Goal: Register for event/course

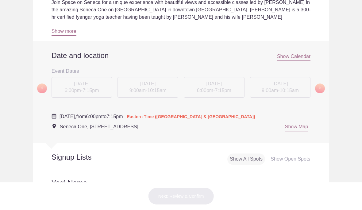
scroll to position [213, 0]
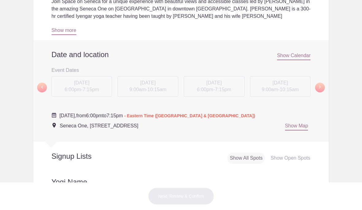
click at [91, 87] on div "[DATE] 6:00pm - 7:15pm" at bounding box center [82, 88] width 66 height 24
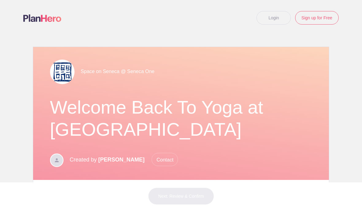
scroll to position [0, 0]
click at [280, 14] on link "Login" at bounding box center [273, 17] width 34 height 13
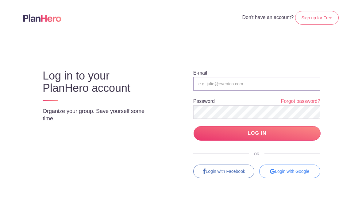
click at [239, 81] on input "email" at bounding box center [256, 83] width 127 height 13
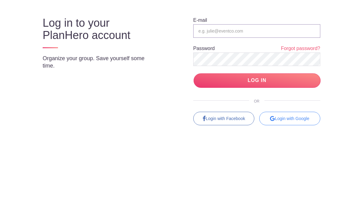
type input "[EMAIL_ADDRESS][DOMAIN_NAME]"
click at [256, 126] on input "LOG IN" at bounding box center [256, 133] width 127 height 14
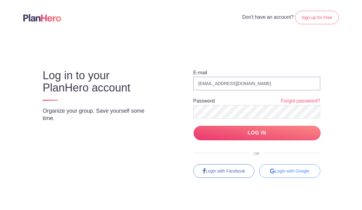
scroll to position [6, 0]
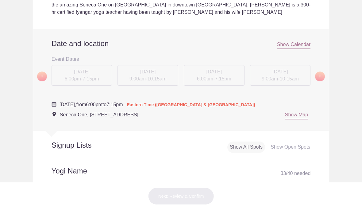
scroll to position [220, 0]
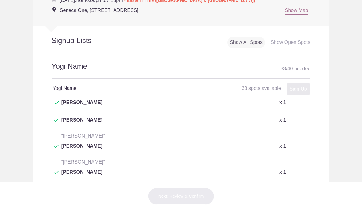
scroll to position [346, 0]
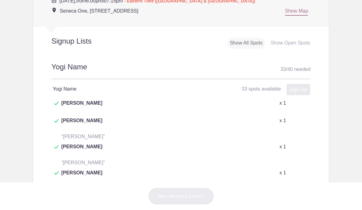
click at [304, 38] on div "Show Open Spots" at bounding box center [290, 42] width 44 height 11
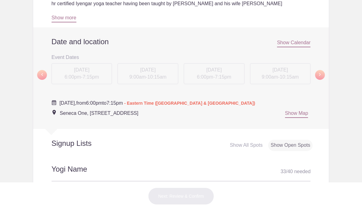
scroll to position [245, 0]
click at [85, 167] on h2 "Yogi Name 33 / 40 needed" at bounding box center [180, 171] width 259 height 17
click at [95, 165] on h2 "Yogi Name 33 / 40 needed" at bounding box center [180, 171] width 259 height 17
click at [100, 169] on h2 "Yogi Name 33 / 40 needed" at bounding box center [180, 171] width 259 height 17
click at [99, 169] on h2 "Yogi Name 33 / 40 needed" at bounding box center [180, 171] width 259 height 17
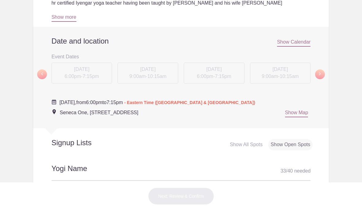
click at [99, 168] on h2 "Yogi Name 33 / 40 needed" at bounding box center [180, 171] width 259 height 17
click at [100, 165] on h2 "Yogi Name 33 / 40 needed" at bounding box center [180, 171] width 259 height 17
click at [100, 164] on h2 "Yogi Name 33 / 40 needed" at bounding box center [180, 171] width 259 height 17
click at [301, 43] on span "Show Calendar" at bounding box center [293, 42] width 33 height 7
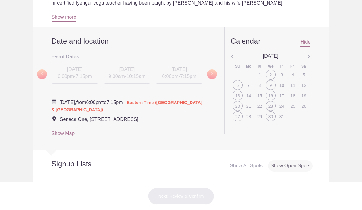
click at [271, 70] on div "2" at bounding box center [270, 75] width 10 height 10
click at [269, 73] on div "2" at bounding box center [270, 75] width 10 height 10
click at [349, 30] on body "My Tools Received Invites Memberships Notifications View all Joyce Jarnot Jezio…" at bounding box center [181, 105] width 362 height 210
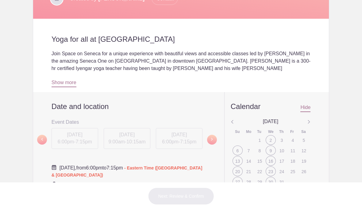
scroll to position [179, 0]
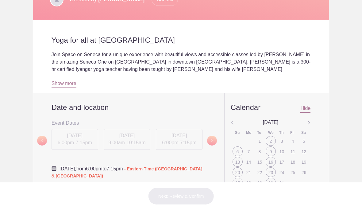
click at [46, 138] on span at bounding box center [42, 140] width 10 height 10
click at [218, 138] on link at bounding box center [214, 140] width 14 height 24
click at [215, 139] on span at bounding box center [212, 140] width 10 height 10
click at [213, 141] on span at bounding box center [212, 140] width 10 height 10
click at [214, 139] on span at bounding box center [212, 140] width 10 height 10
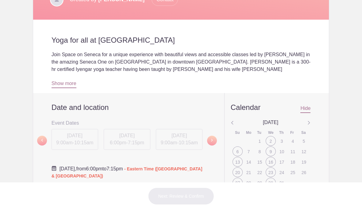
click at [214, 141] on span at bounding box center [212, 140] width 10 height 10
click at [214, 140] on span at bounding box center [212, 140] width 10 height 10
click at [216, 139] on span at bounding box center [212, 140] width 10 height 10
click at [215, 141] on span at bounding box center [212, 140] width 10 height 10
click at [218, 138] on link at bounding box center [214, 140] width 14 height 24
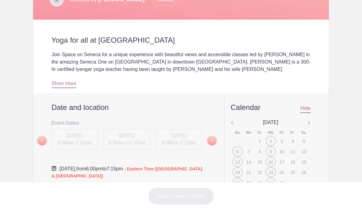
click at [217, 138] on link at bounding box center [214, 140] width 14 height 24
click at [218, 137] on link at bounding box center [214, 140] width 14 height 24
click at [216, 140] on span at bounding box center [212, 140] width 10 height 10
click at [213, 139] on span at bounding box center [212, 140] width 10 height 10
click at [215, 139] on span at bounding box center [212, 140] width 10 height 10
